Goal: Task Accomplishment & Management: Manage account settings

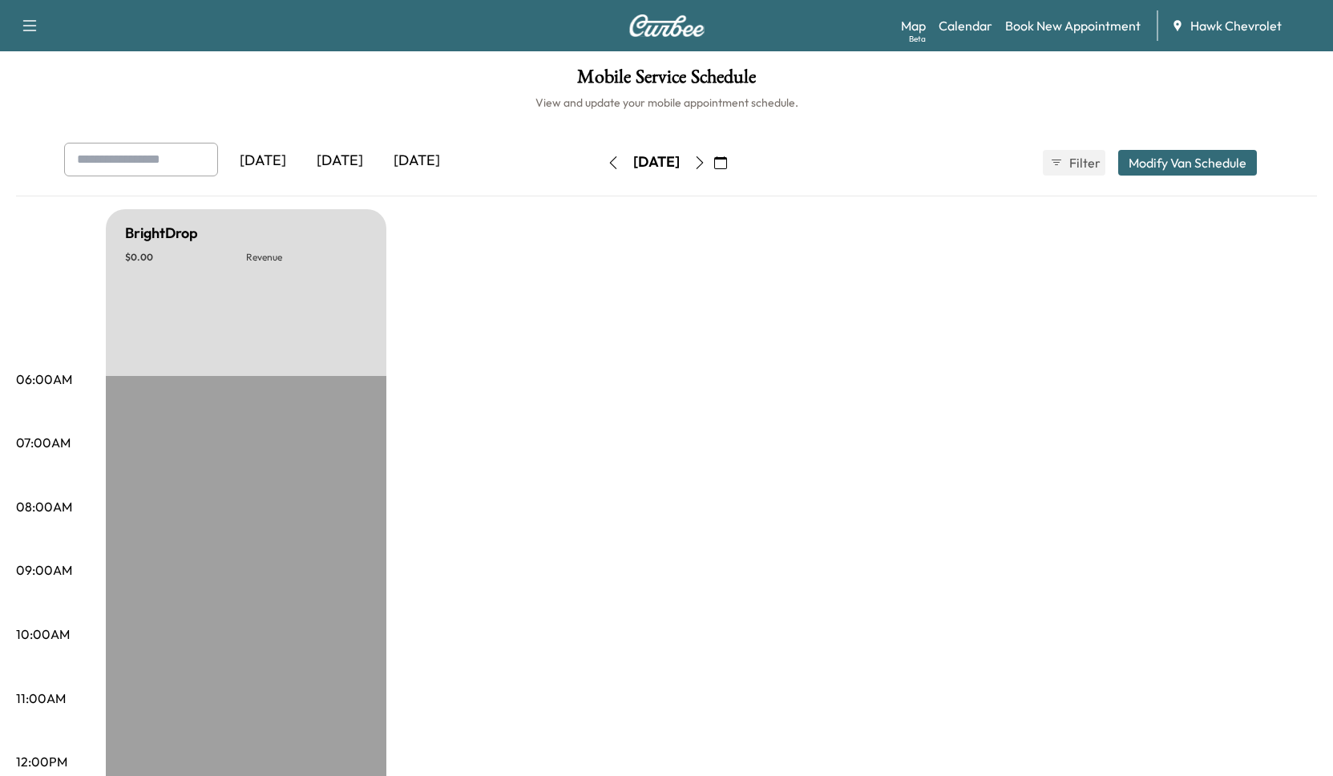
click at [335, 165] on div "[DATE]" at bounding box center [339, 161] width 77 height 37
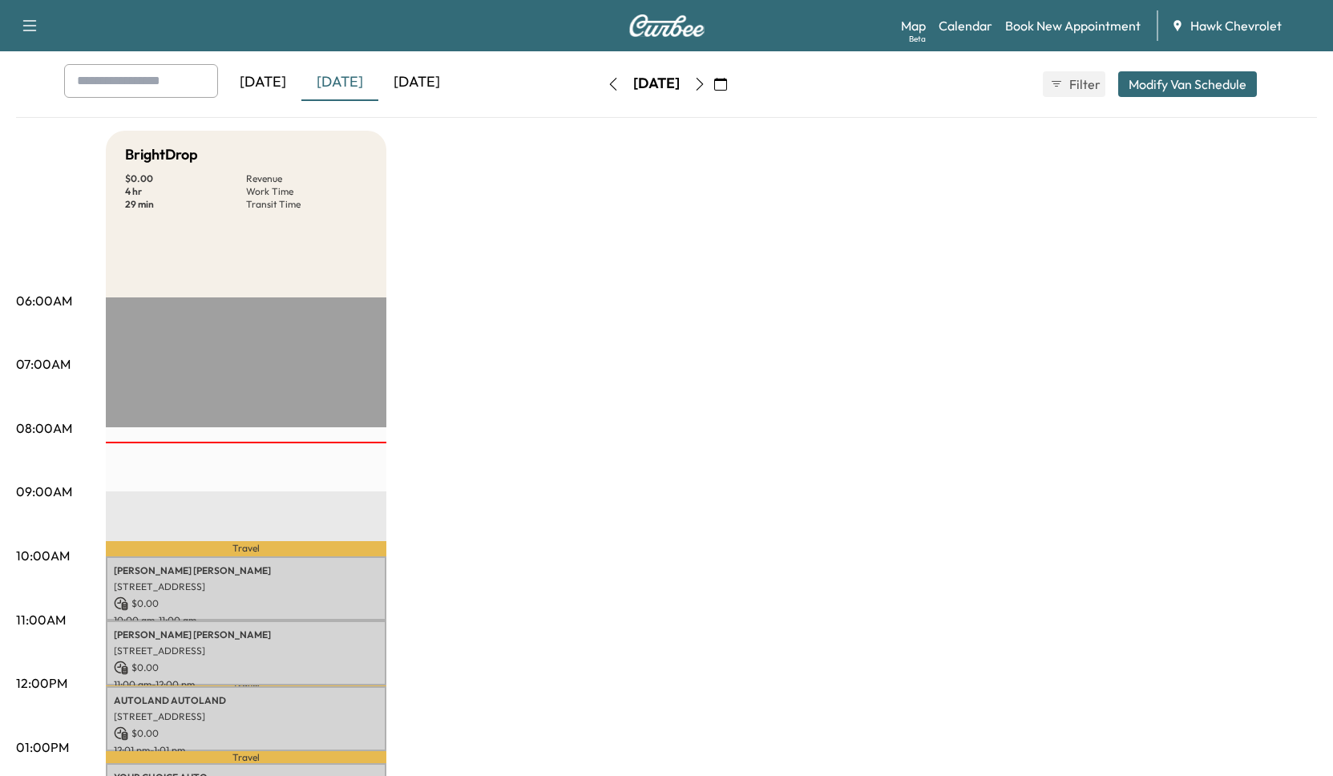
scroll to position [386, 0]
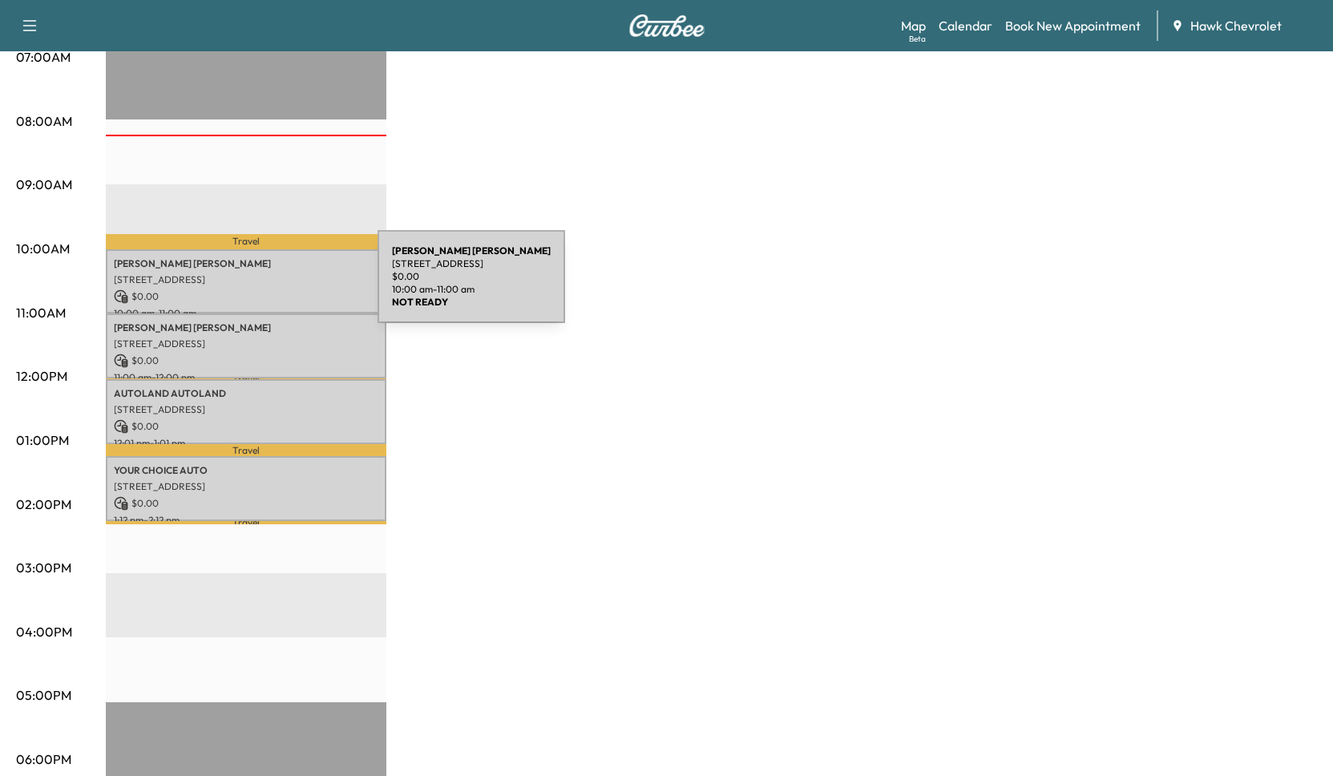
click at [257, 289] on p "$ 0.00" at bounding box center [246, 296] width 265 height 14
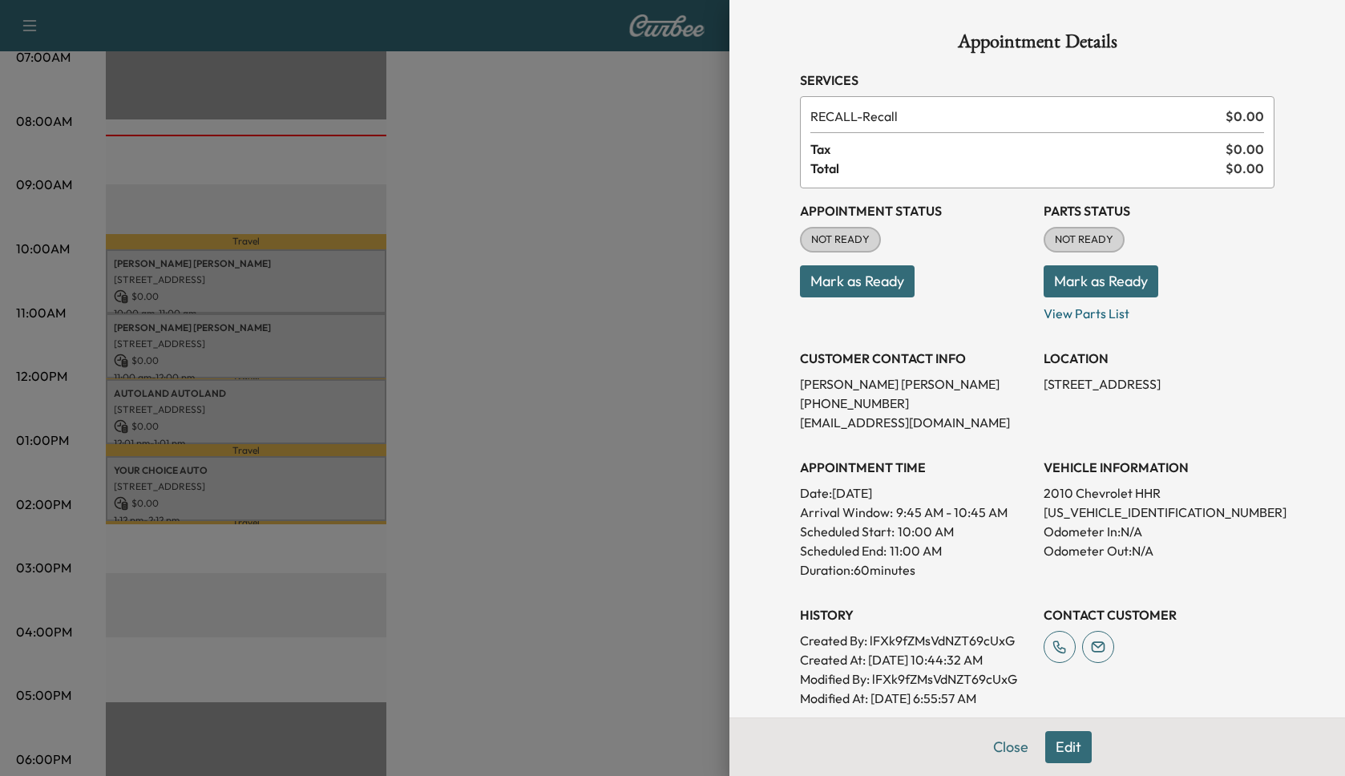
click at [888, 279] on button "Mark as Ready" at bounding box center [857, 281] width 115 height 32
click at [1098, 283] on button "Mark as Ready" at bounding box center [1101, 281] width 115 height 32
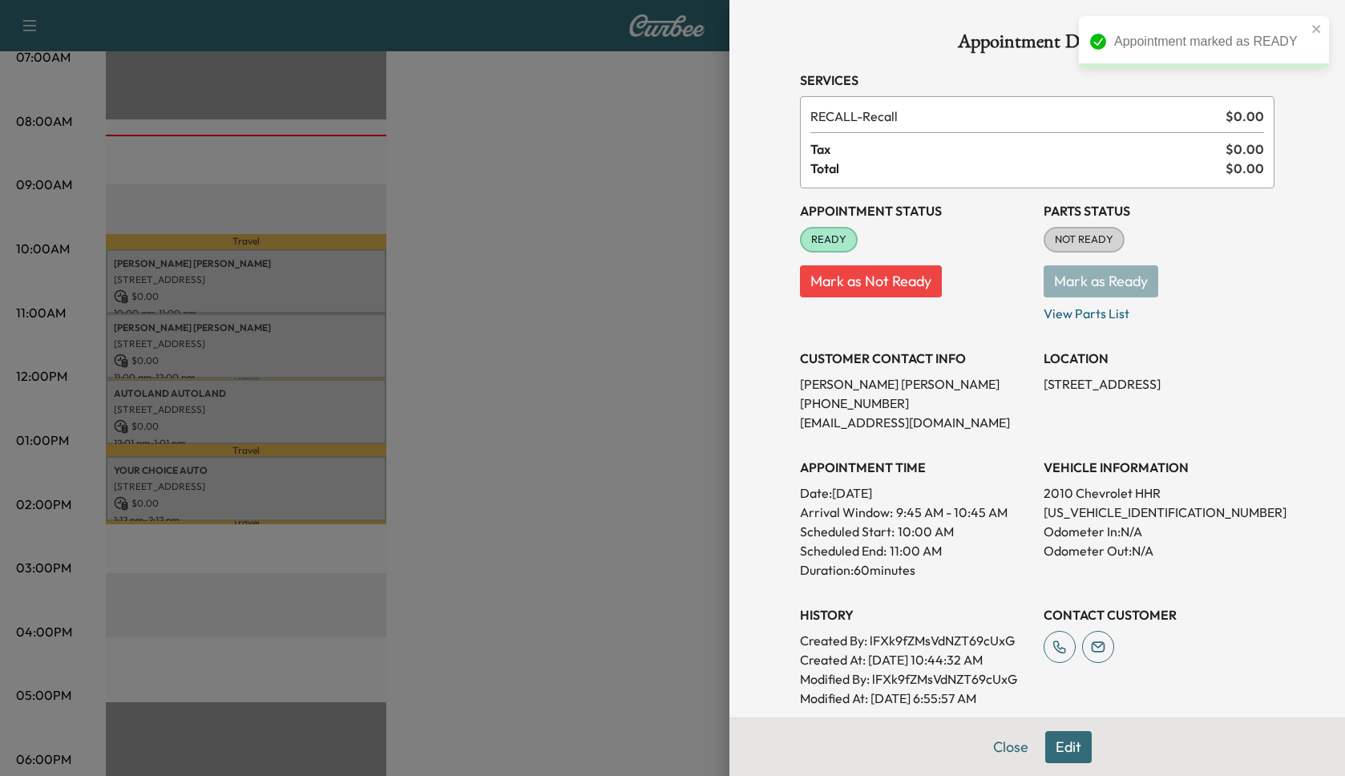
click at [305, 338] on div at bounding box center [672, 388] width 1345 height 776
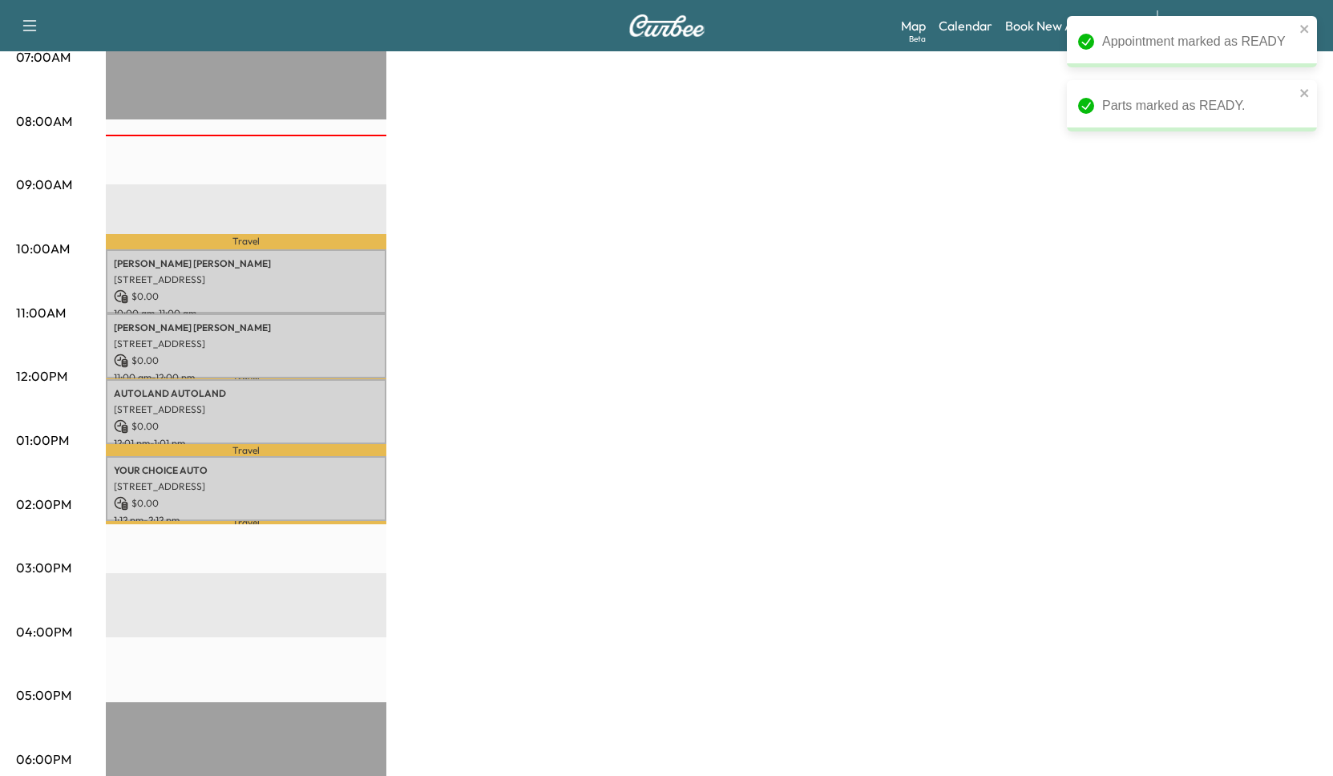
click at [102, 282] on div "06:00AM 07:00AM 08:00AM 09:00AM 10:00AM 11:00AM 12:00PM 01:00PM 02:00PM 03:00PM…" at bounding box center [61, 501] width 90 height 1022
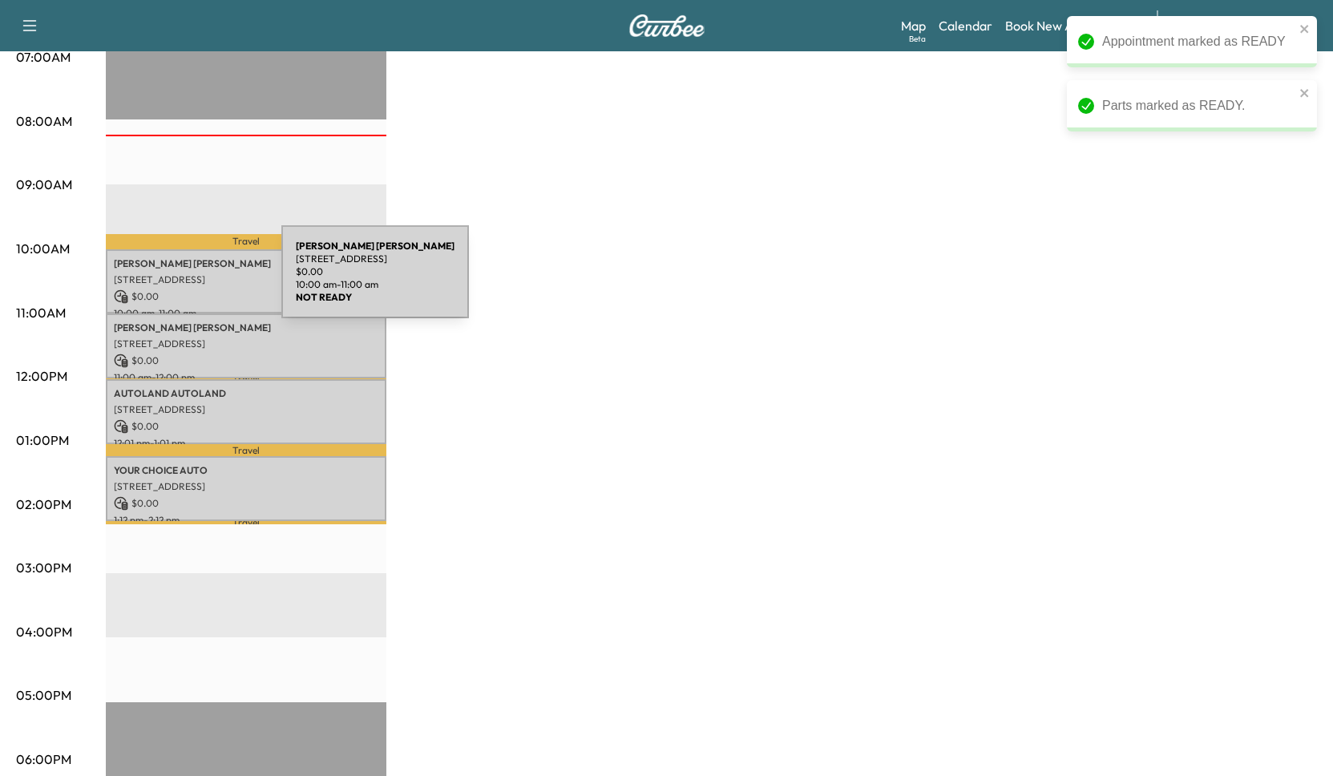
click at [161, 281] on p "[STREET_ADDRESS]" at bounding box center [246, 279] width 265 height 13
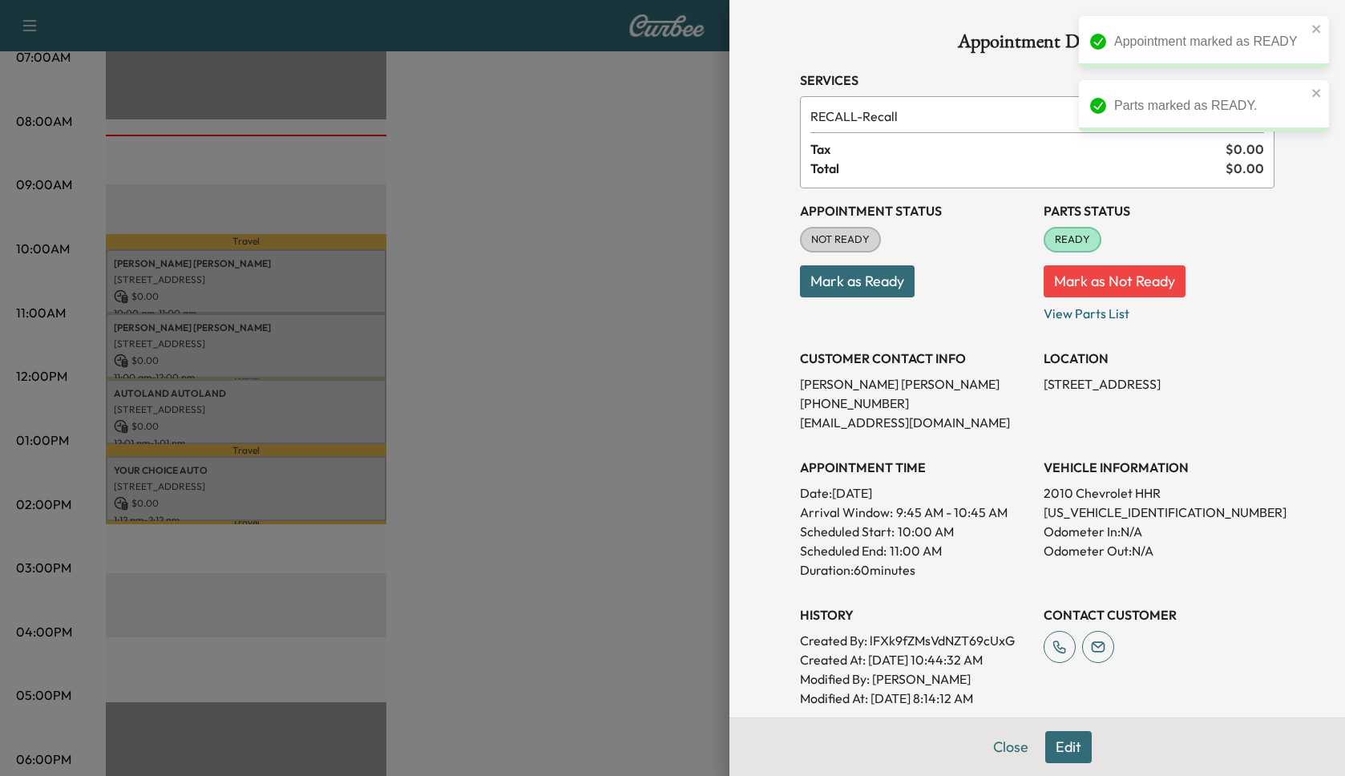
click at [815, 284] on button "Mark as Ready" at bounding box center [857, 281] width 115 height 32
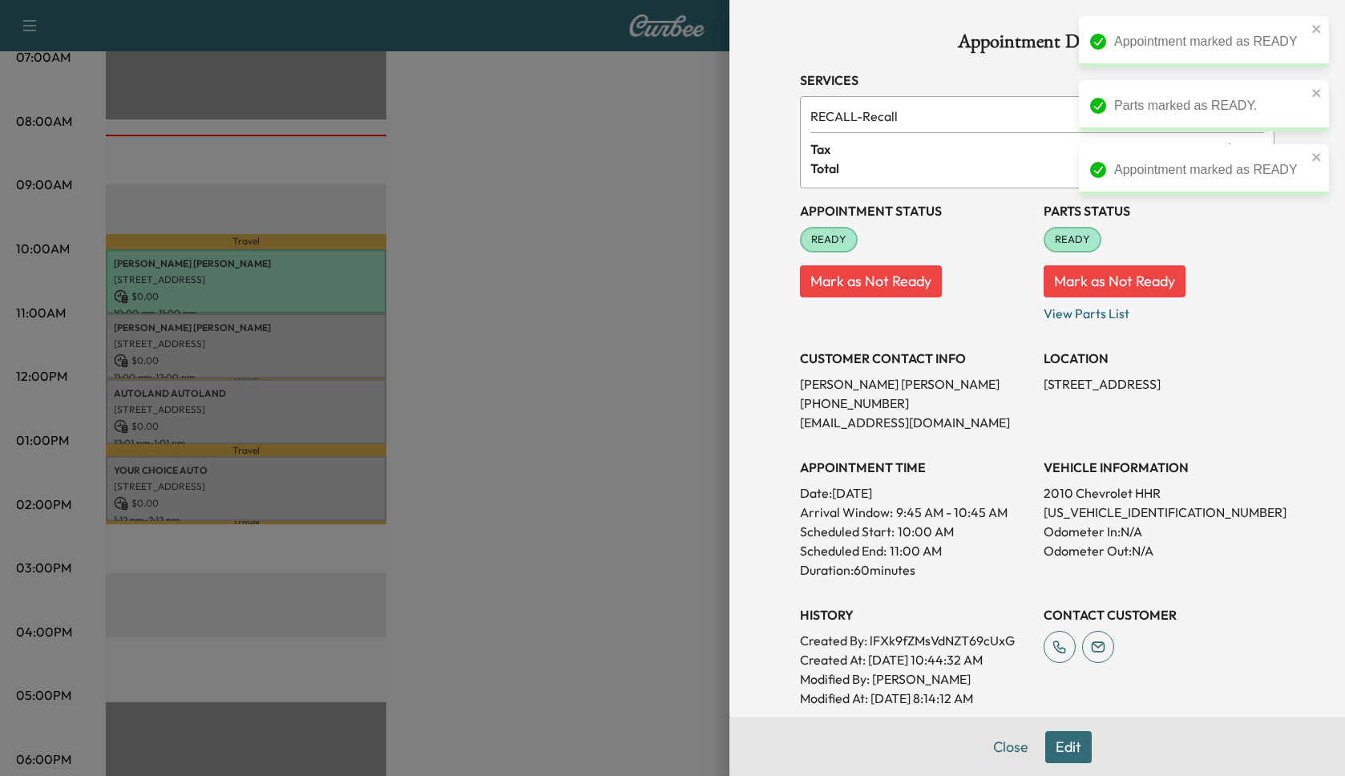
click at [349, 338] on div at bounding box center [672, 388] width 1345 height 776
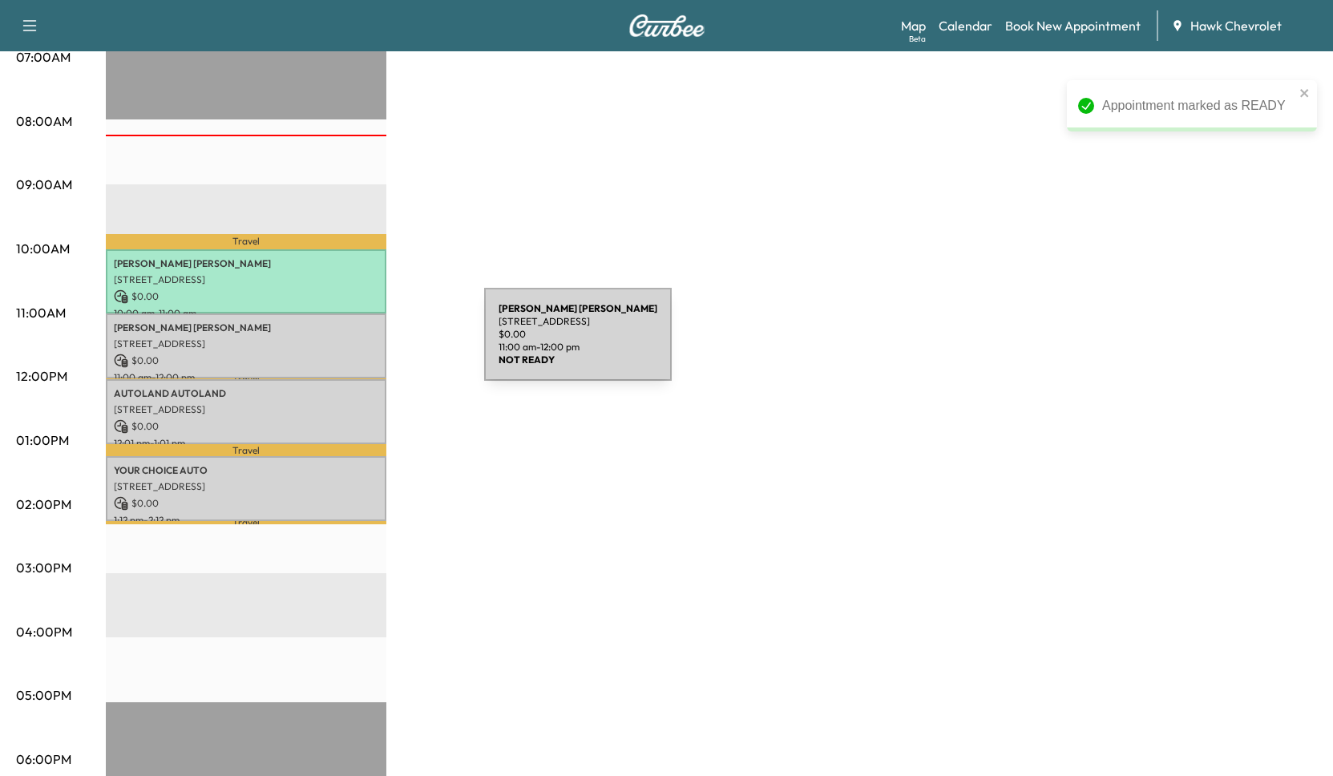
click at [353, 344] on p "[STREET_ADDRESS]" at bounding box center [246, 344] width 265 height 13
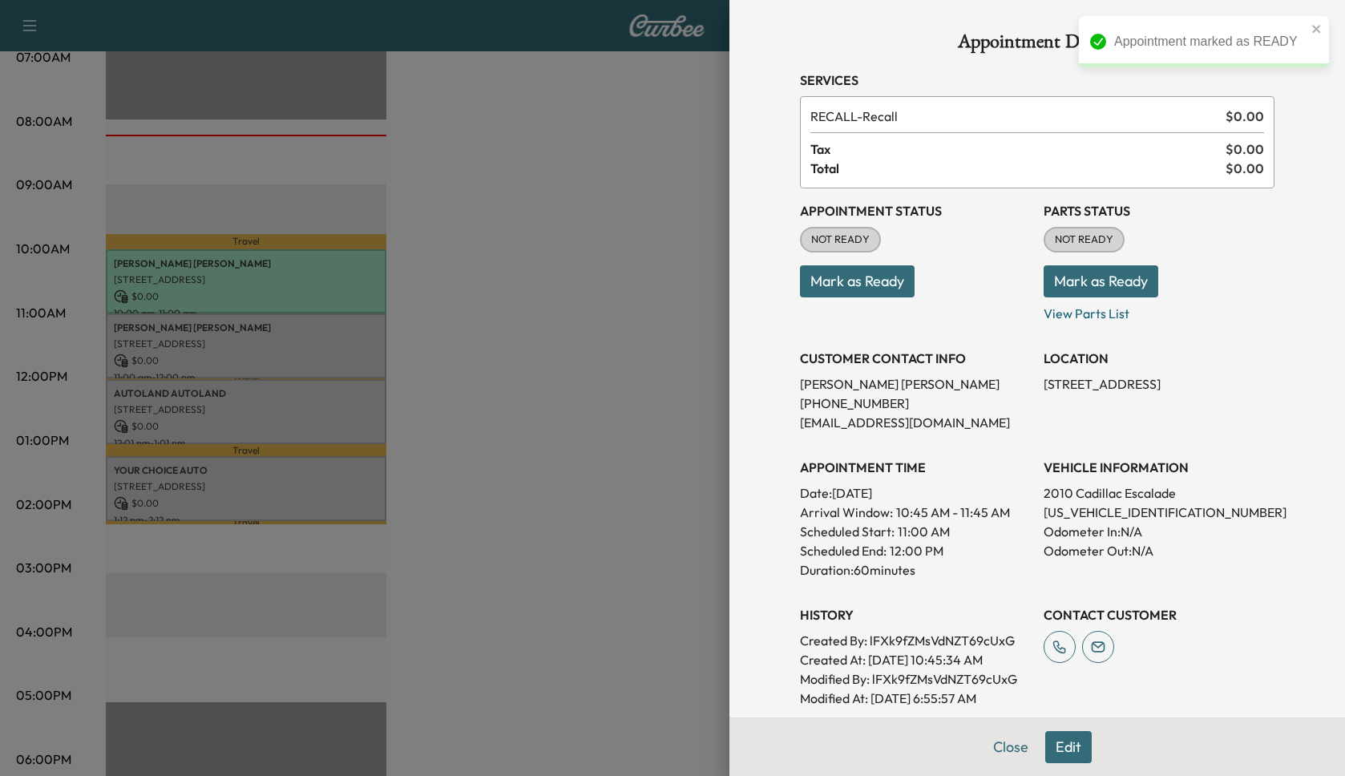
click at [879, 278] on button "Mark as Ready" at bounding box center [857, 281] width 115 height 32
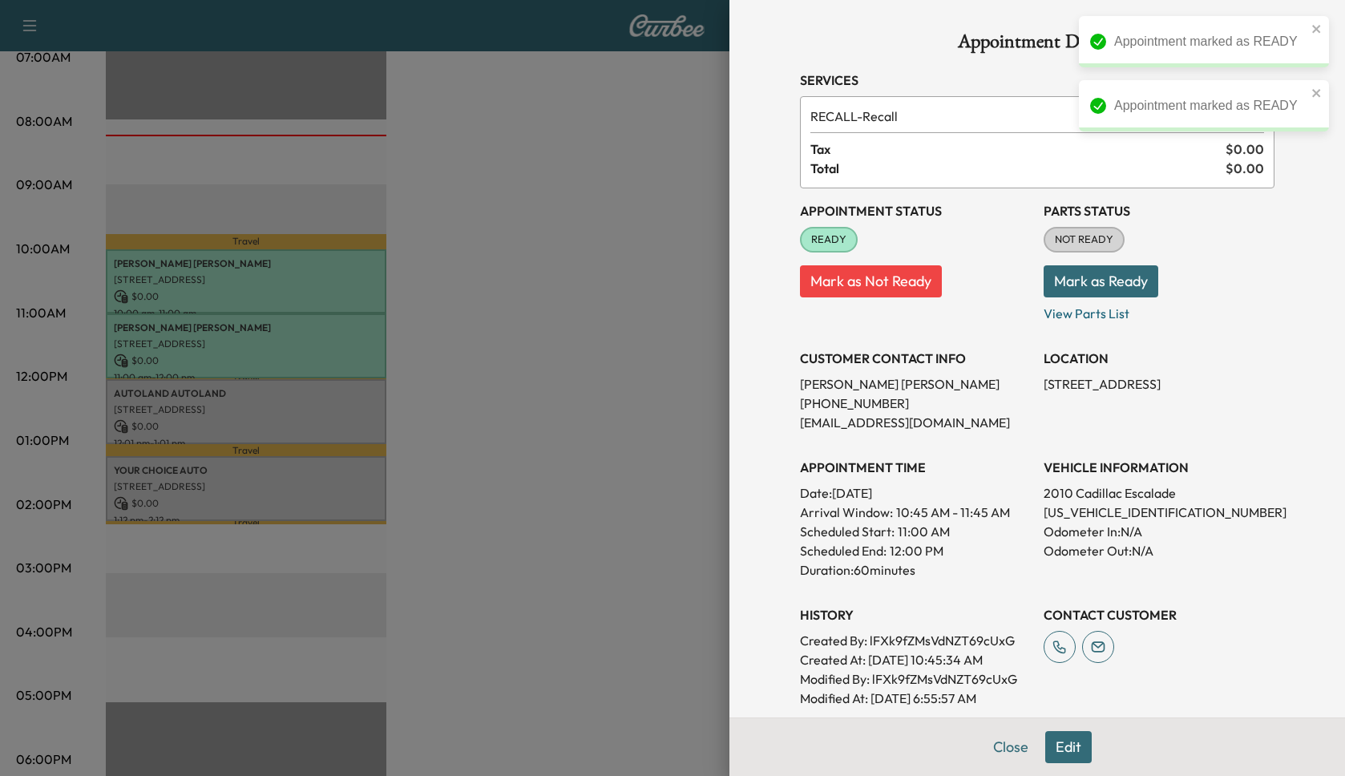
click at [1099, 293] on button "Mark as Ready" at bounding box center [1101, 281] width 115 height 32
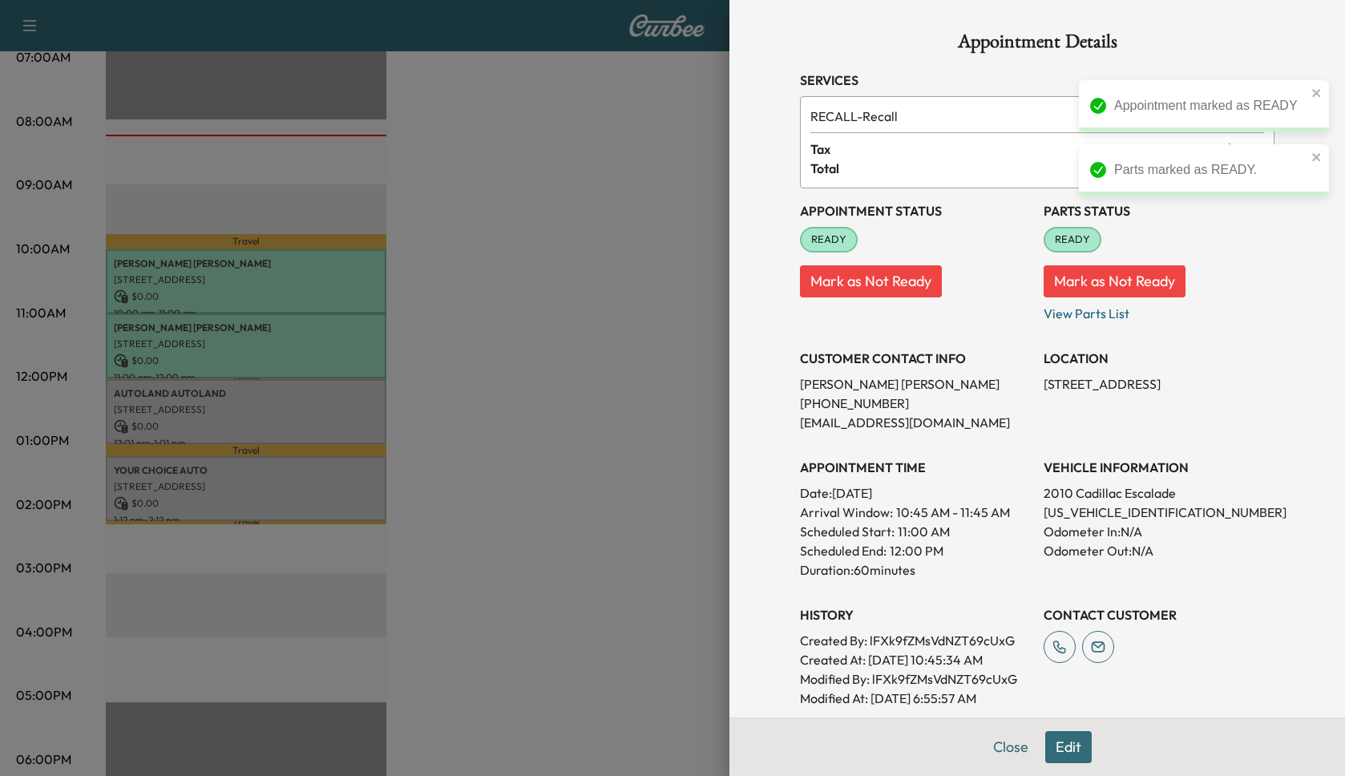
click at [370, 425] on div at bounding box center [672, 388] width 1345 height 776
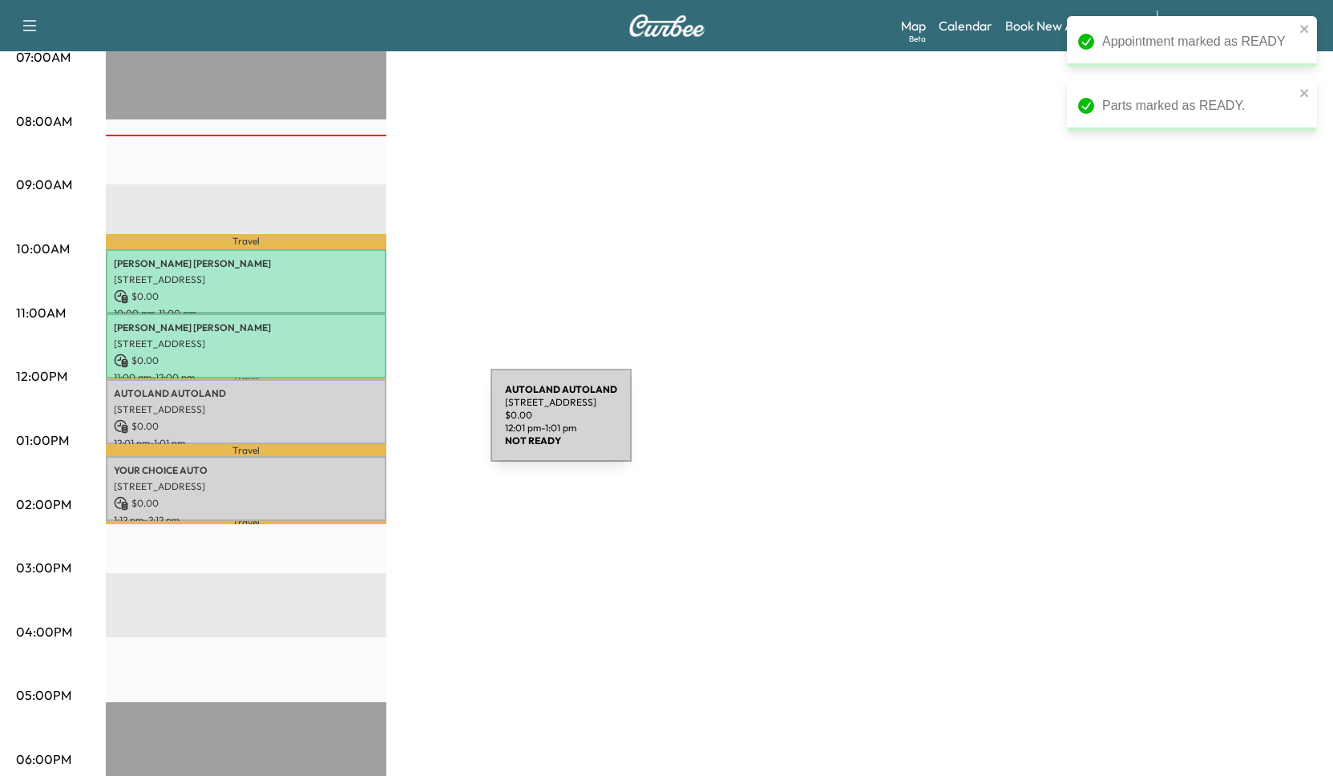
click at [370, 425] on p "$ 0.00" at bounding box center [246, 426] width 265 height 14
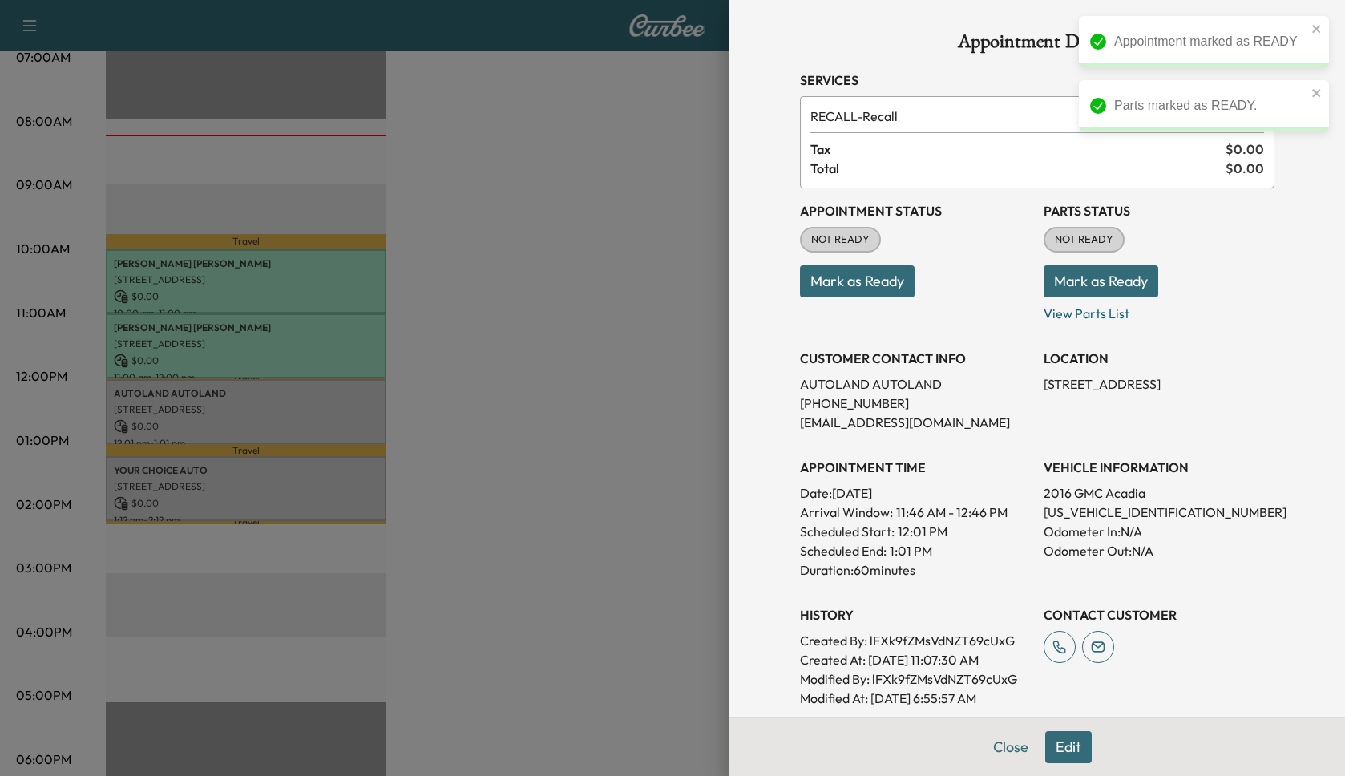
click at [862, 277] on button "Mark as Ready" at bounding box center [857, 281] width 115 height 32
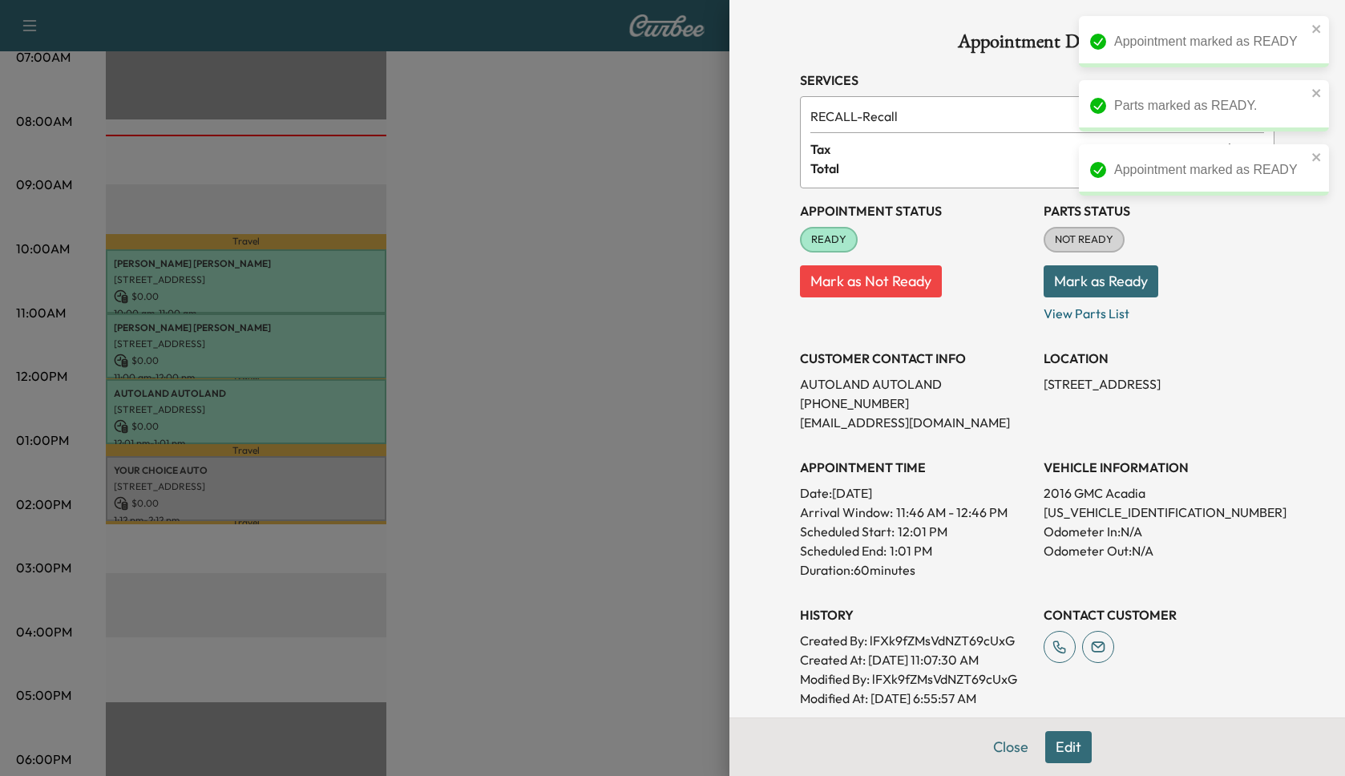
click at [1070, 277] on button "Mark as Ready" at bounding box center [1101, 281] width 115 height 32
click at [202, 470] on div at bounding box center [672, 388] width 1345 height 776
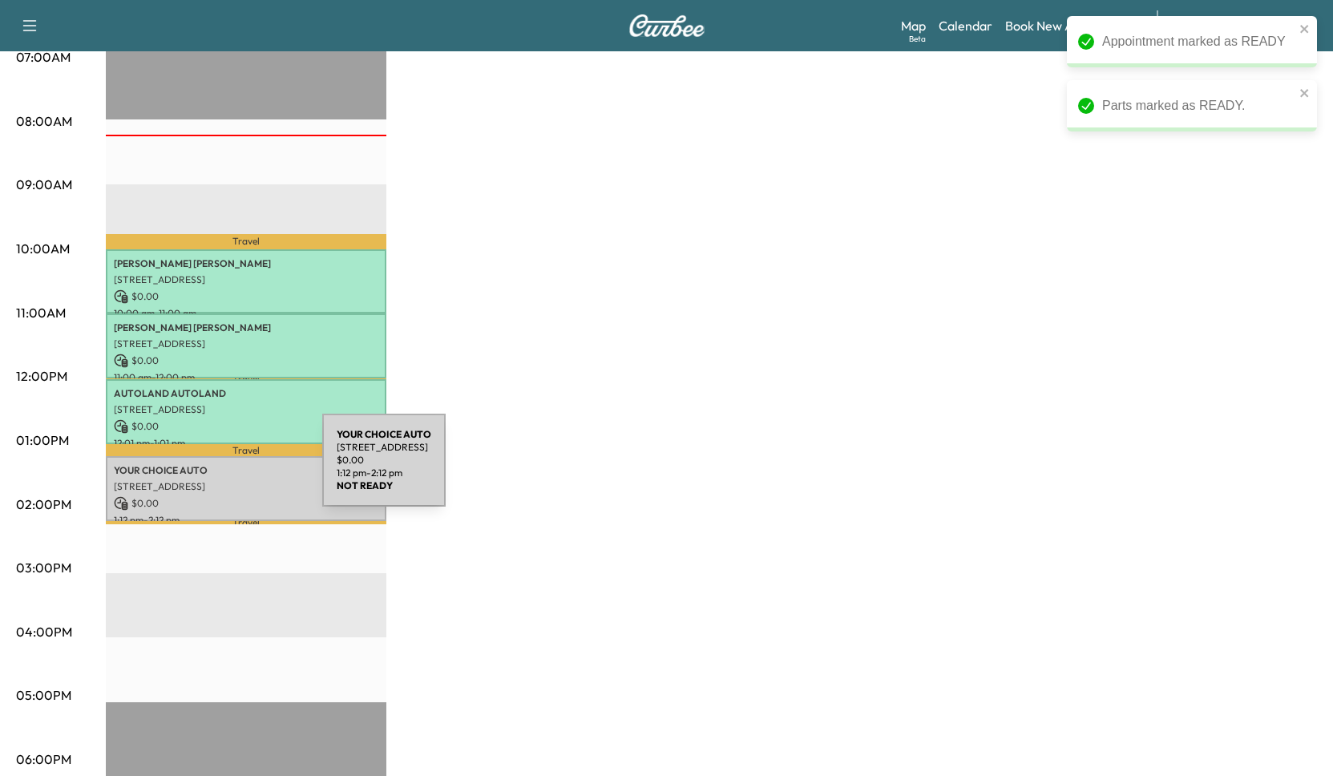
click at [202, 470] on p "YOUR CHOICE AUTO" at bounding box center [246, 470] width 265 height 13
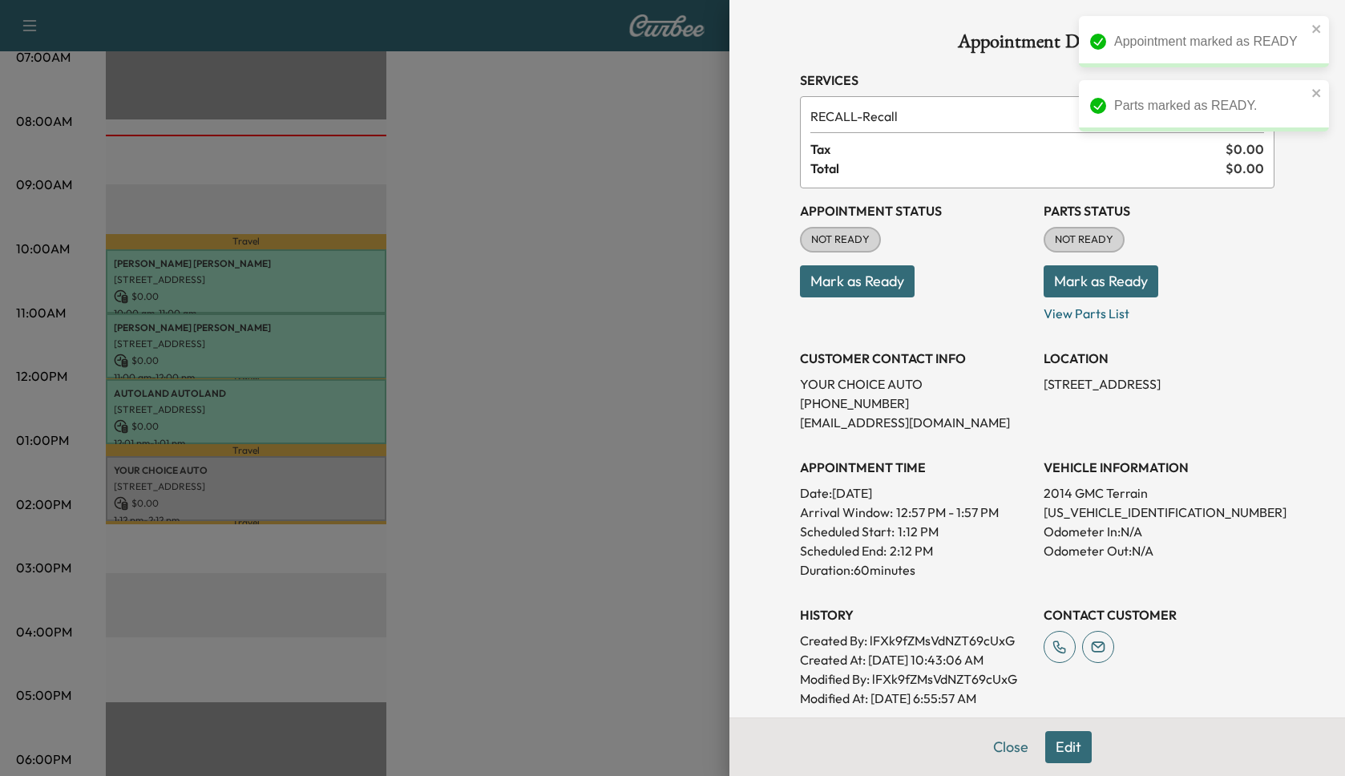
click at [882, 284] on button "Mark as Ready" at bounding box center [857, 281] width 115 height 32
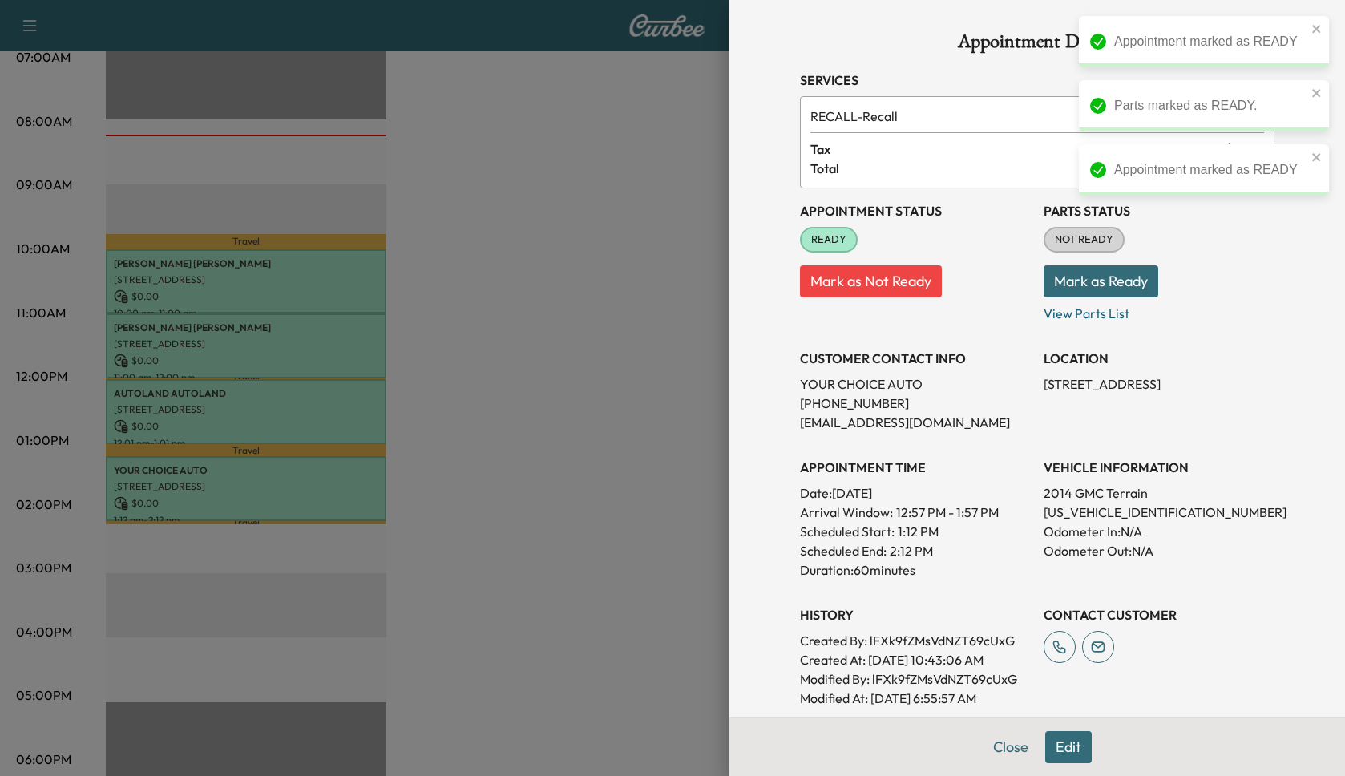
click at [1124, 280] on button "Mark as Ready" at bounding box center [1101, 281] width 115 height 32
click at [554, 435] on div at bounding box center [672, 388] width 1345 height 776
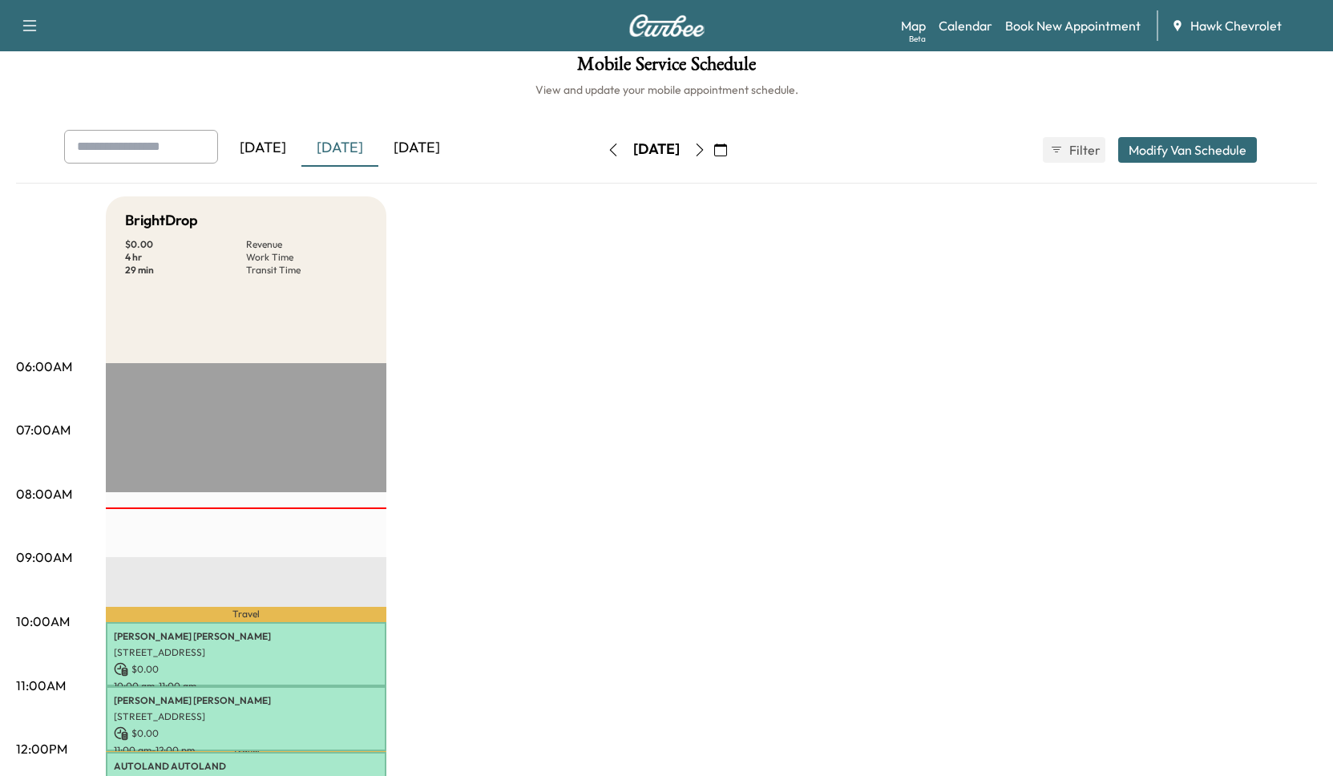
scroll to position [24, 0]
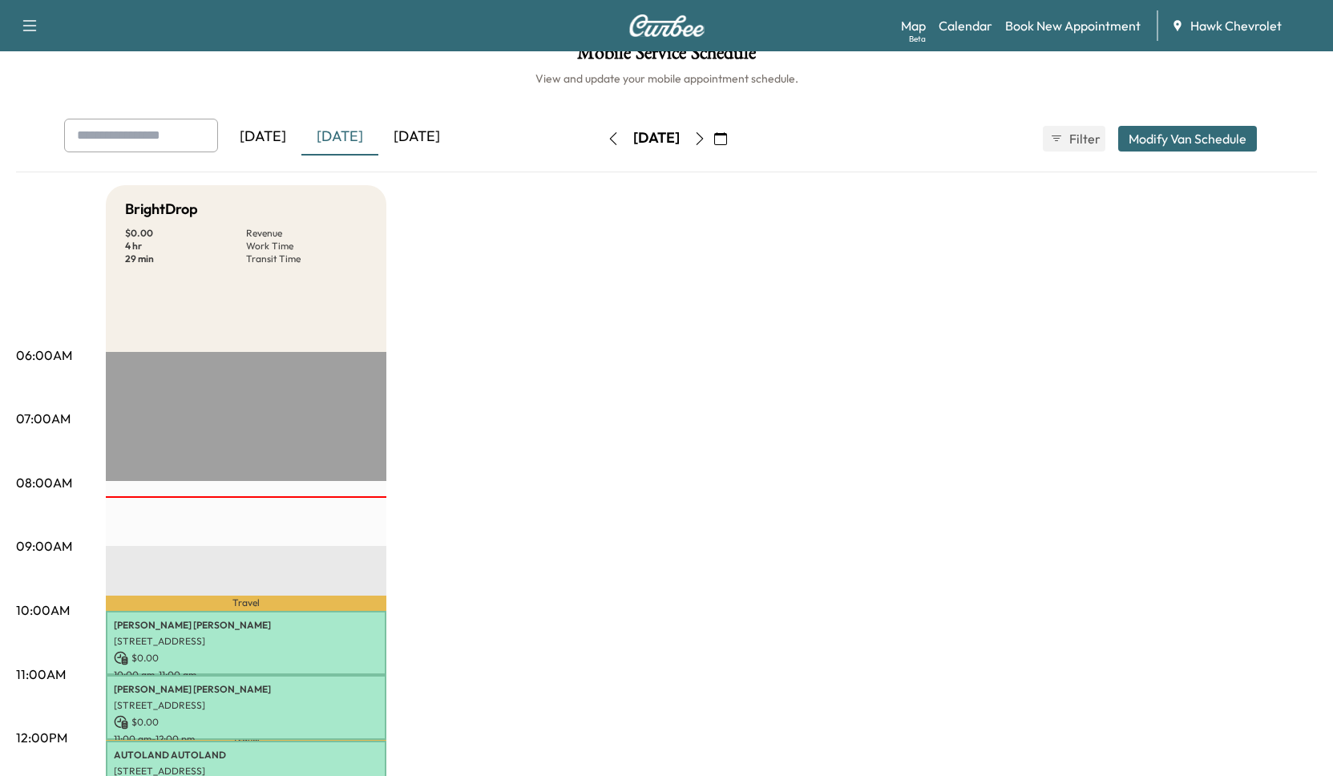
click at [395, 136] on div "[DATE]" at bounding box center [416, 137] width 77 height 37
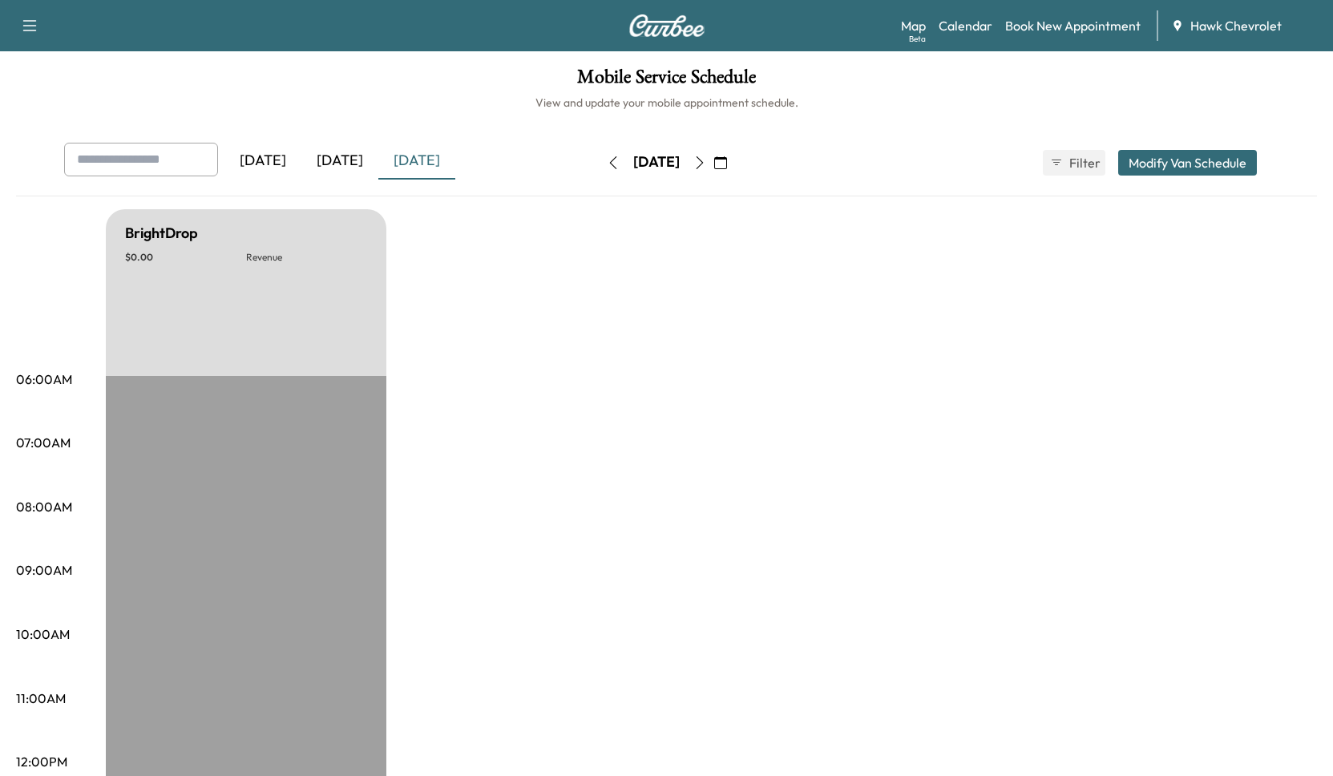
click at [353, 156] on div "[DATE]" at bounding box center [339, 161] width 77 height 37
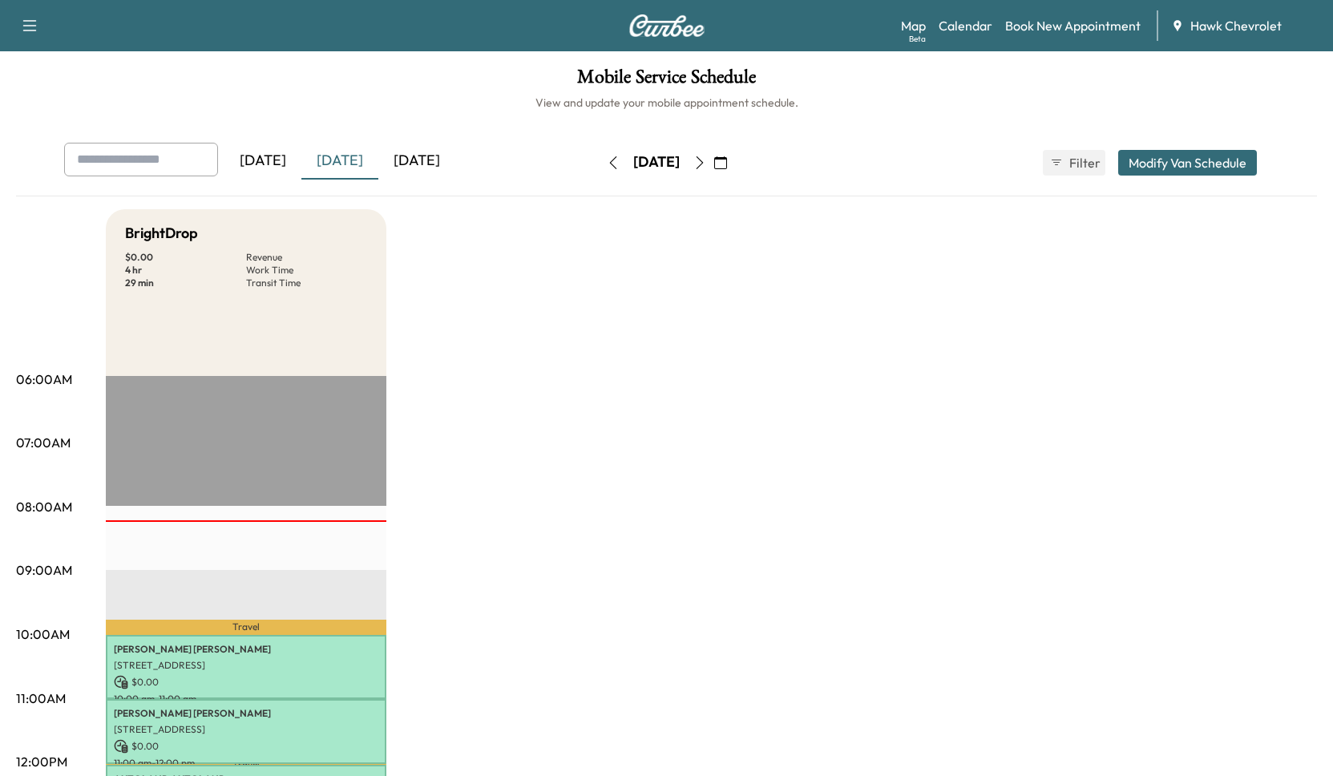
click at [727, 161] on icon "button" at bounding box center [720, 162] width 13 height 13
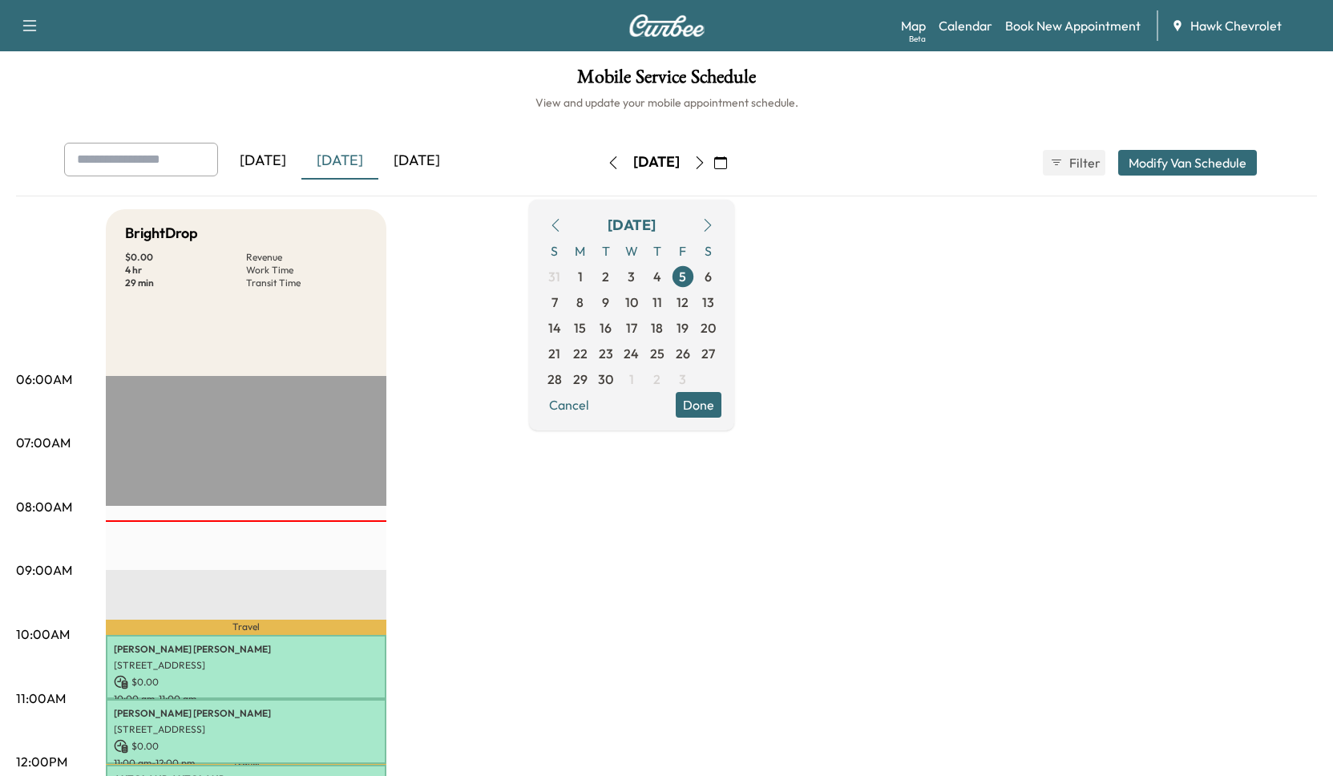
click at [354, 159] on div "[DATE]" at bounding box center [339, 161] width 77 height 37
click at [522, 166] on div "[DATE] [DATE] [DATE]" at bounding box center [305, 163] width 483 height 40
click at [836, 207] on div "[DATE] [DATE] [DATE] [DATE] September 2025 S M T W T F S 31 1 2 3 4 5 6 7 8 9 1…" at bounding box center [666, 777] width 1301 height 1269
